Goal: Navigation & Orientation: Find specific page/section

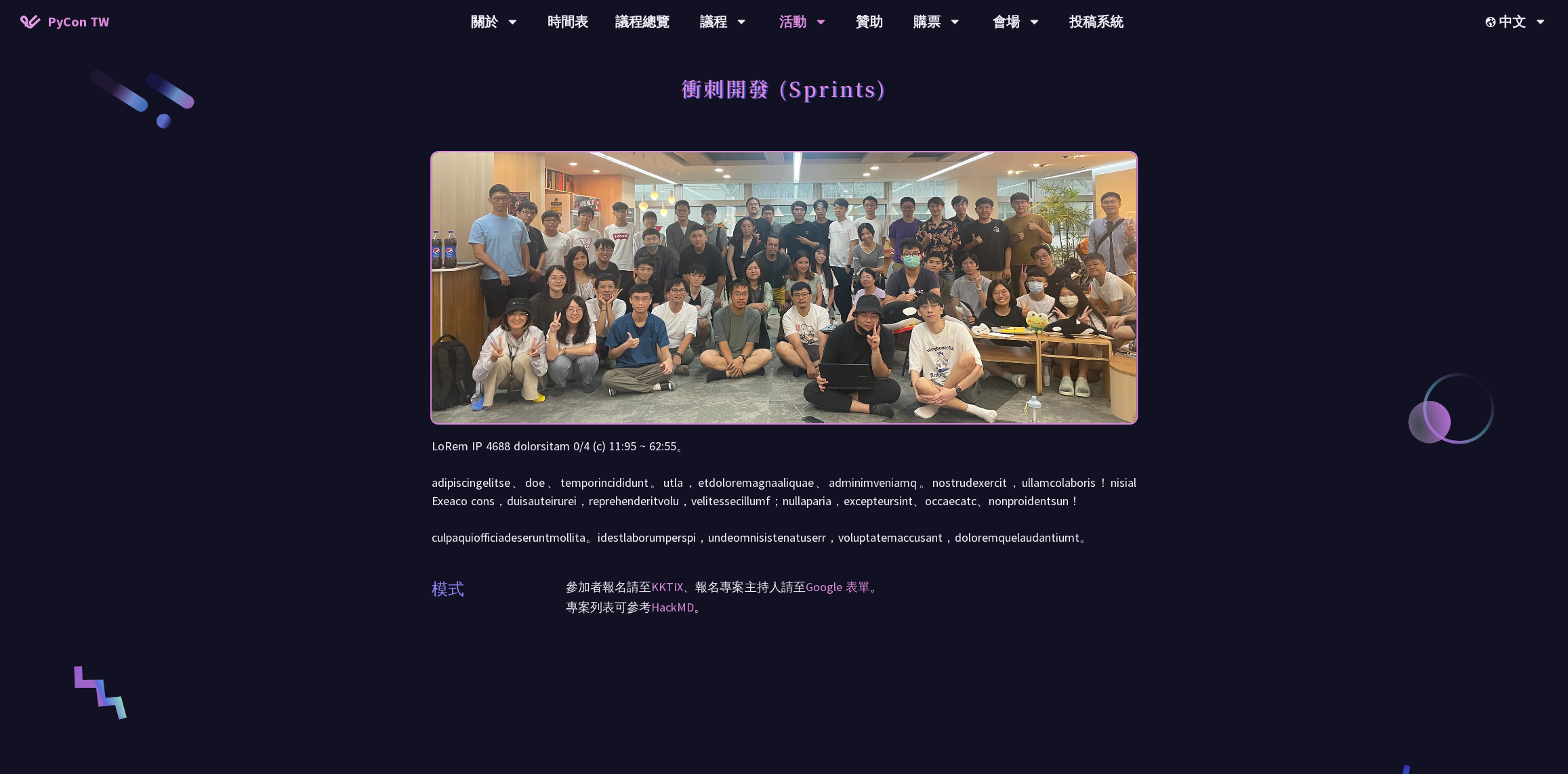
click at [1363, 210] on div "衝刺開發 (Sprints) 模式 參加者報名請至 KKTIX 、報名專案主持人請至 Google 表單 。 專案列表可參考 HackMD 。" at bounding box center [784, 637] width 1568 height 1274
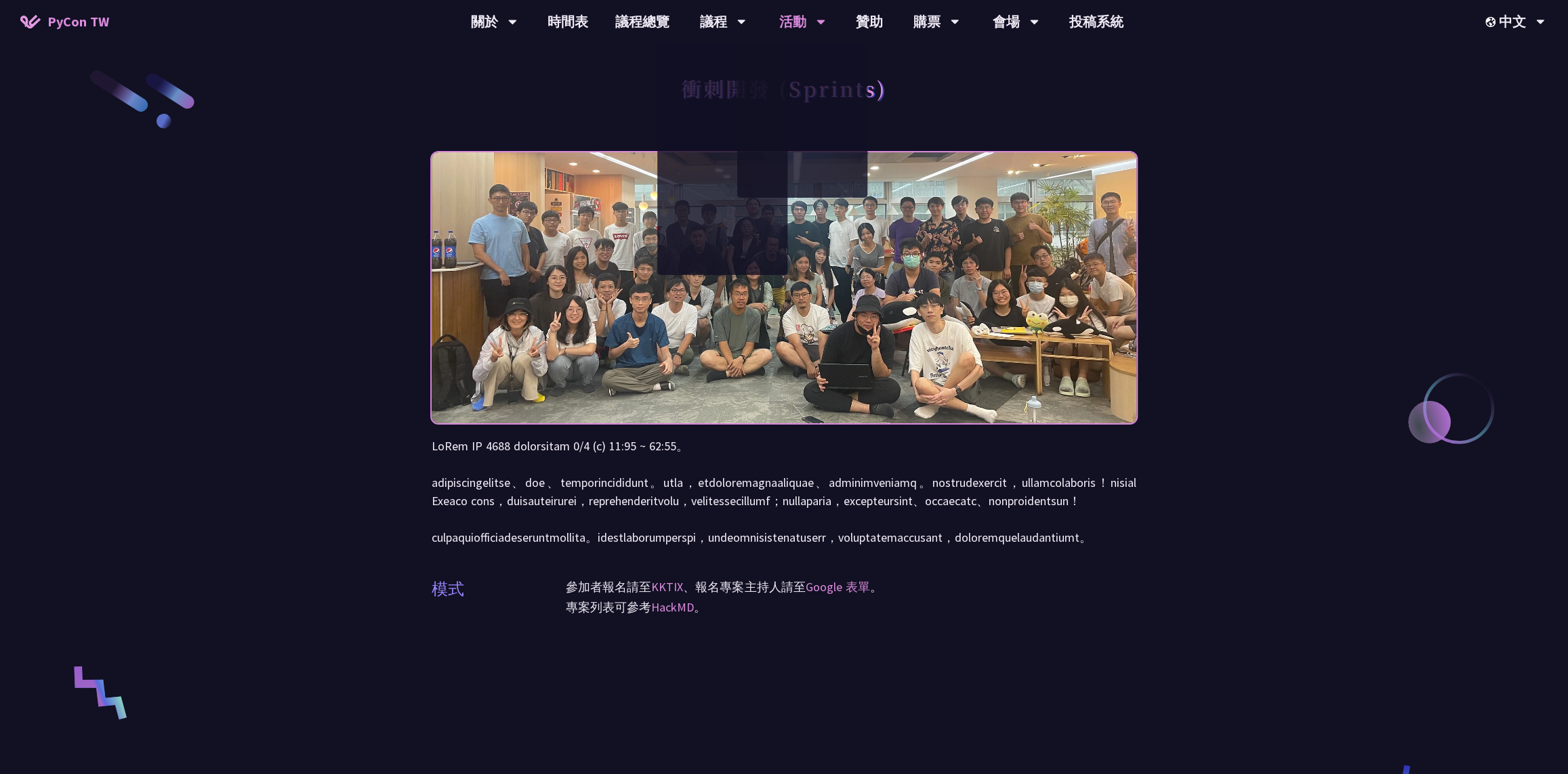
drag, startPoint x: 524, startPoint y: 76, endPoint x: 618, endPoint y: 58, distance: 95.7
click at [524, 76] on div "衝刺開發 (Sprints)" at bounding box center [784, 103] width 705 height 71
click at [717, 22] on div "議程" at bounding box center [723, 21] width 46 height 43
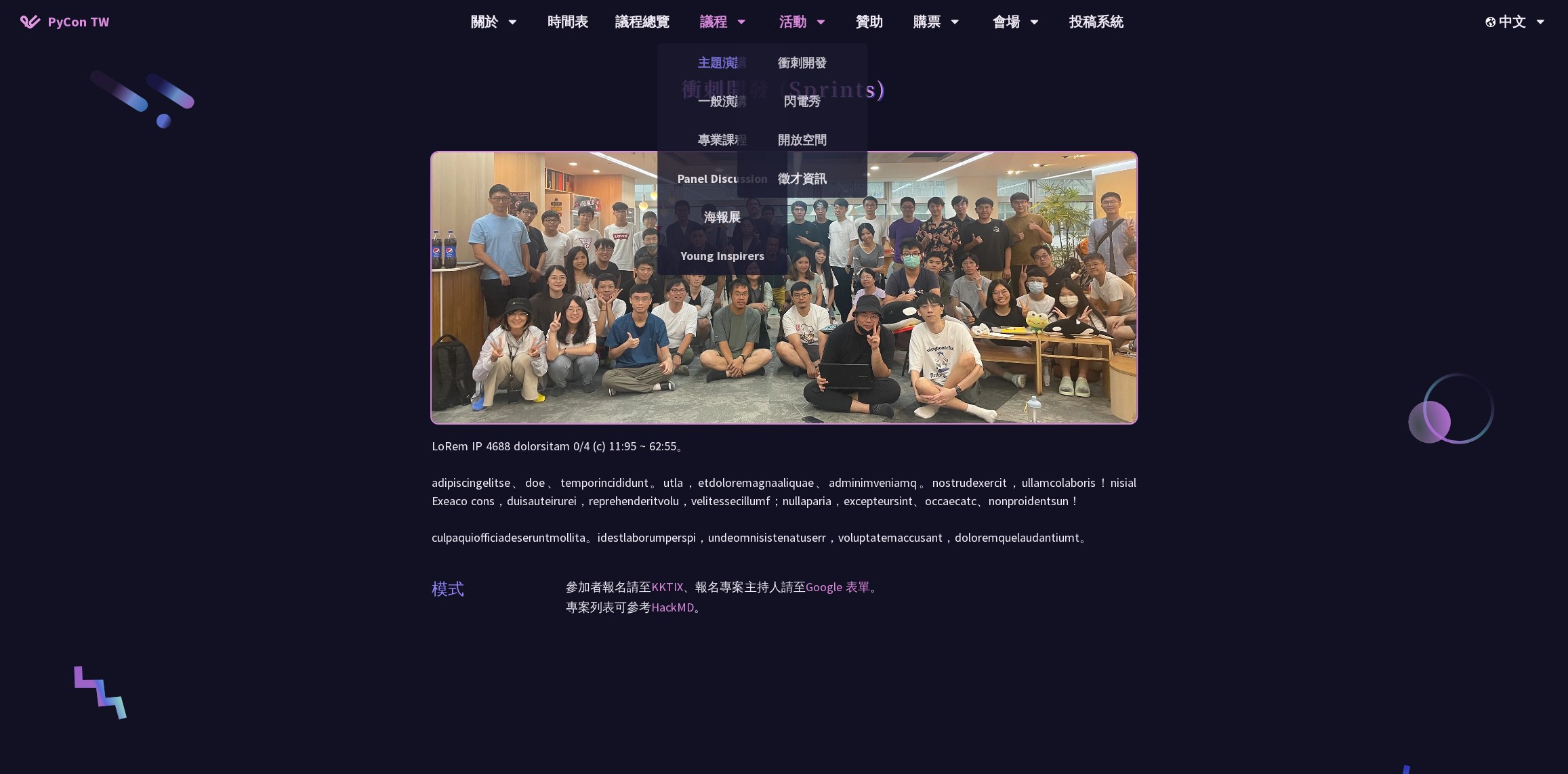
click at [711, 76] on link "主題演講" at bounding box center [722, 62] width 130 height 32
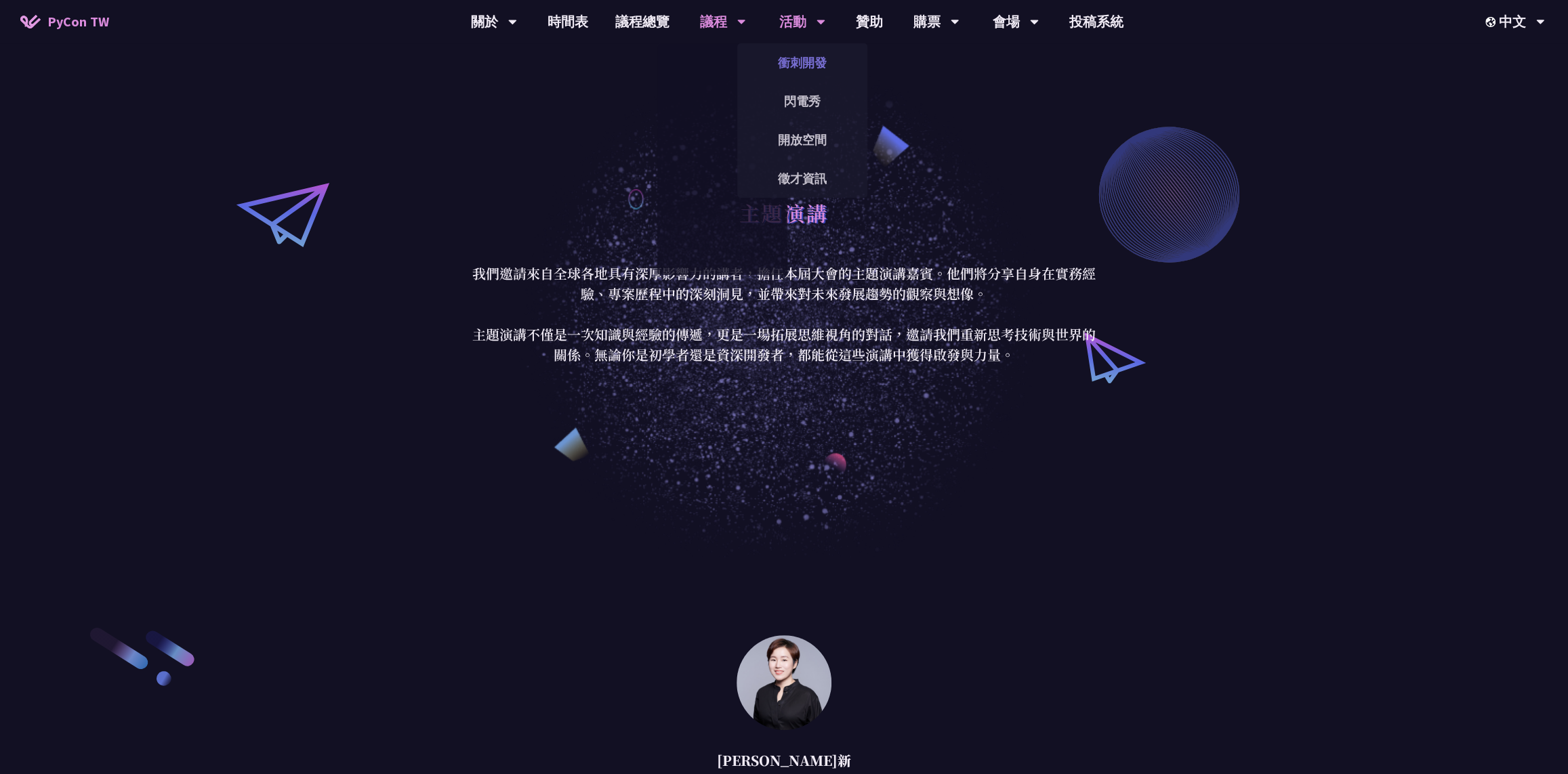
click at [792, 56] on link "衝刺開發" at bounding box center [802, 62] width 130 height 32
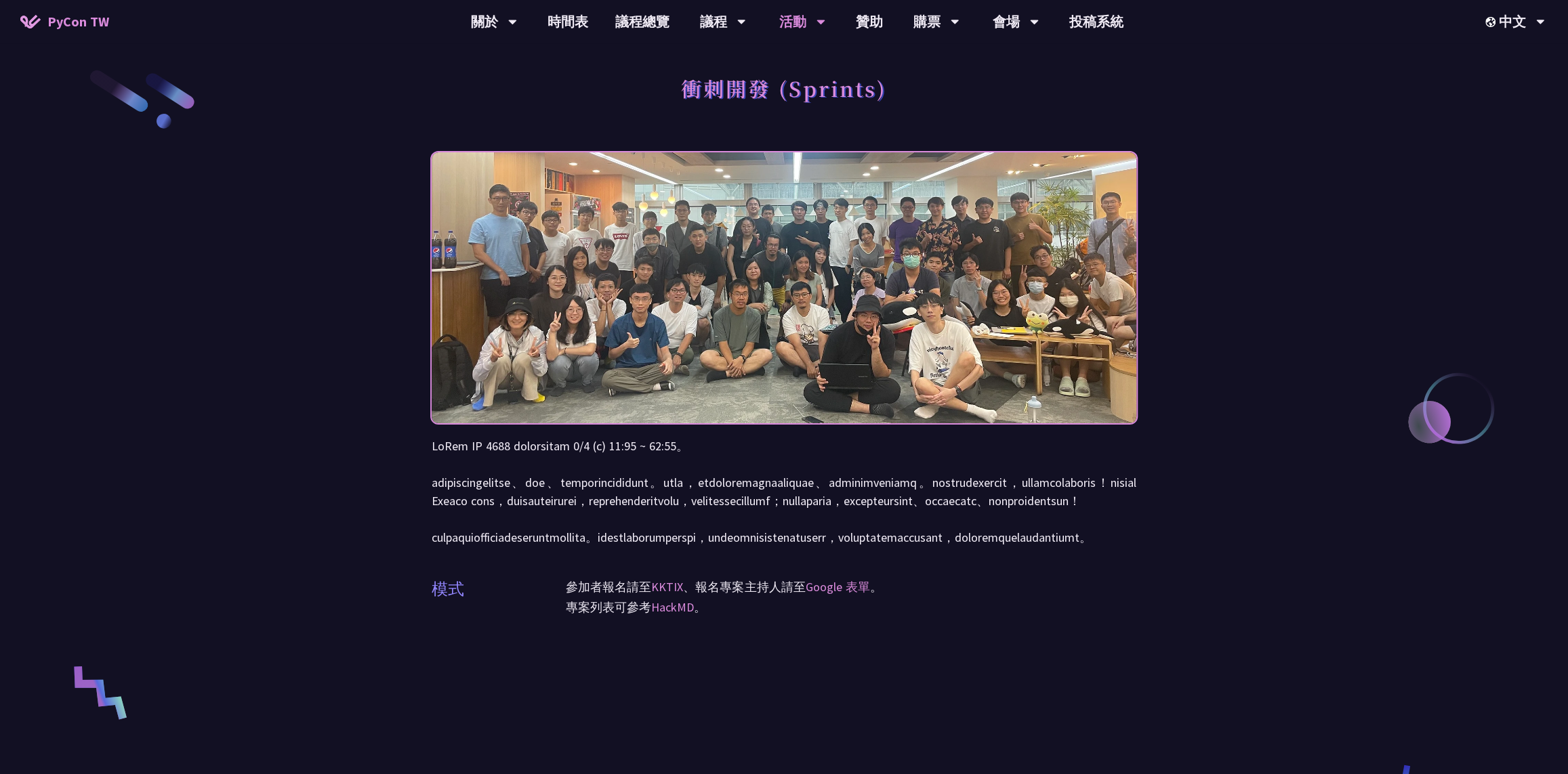
click at [1395, 226] on div "衝刺開發 (Sprints) 模式 參加者報名請至 KKTIX 、報名專案主持人請至 Google 表單 。 專案列表可參考 HackMD 。" at bounding box center [784, 637] width 1568 height 1274
